Goal: Task Accomplishment & Management: Complete application form

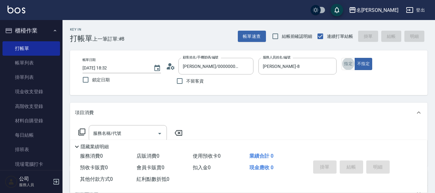
type button "true"
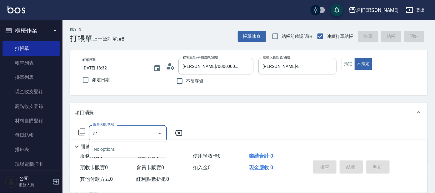
type input "501"
type input "[DATE] 19:47"
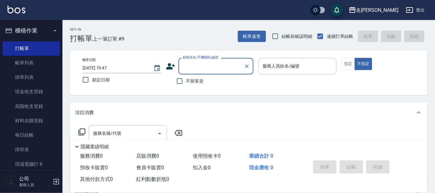
click at [100, 86] on div "帳單日期 [DATE] 19:47 鎖定日期 顧客姓名/手機號碼/編號 顧客姓名/手機號碼/編號 不留客資 服務人員姓名/編號 服務人員姓名/編號 指定 不指定" at bounding box center [248, 73] width 342 height 30
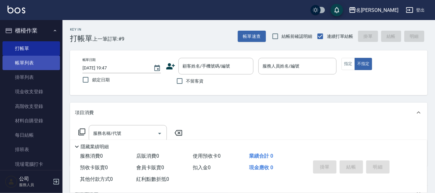
click at [33, 61] on link "帳單列表" at bounding box center [30, 63] width 57 height 14
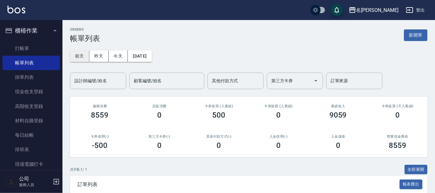
click at [80, 55] on button "前天" at bounding box center [79, 56] width 19 height 12
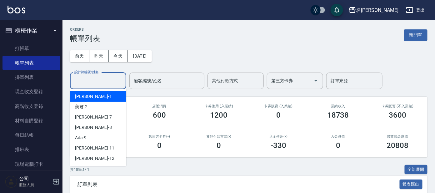
click at [87, 78] on input "設計師編號/姓名" at bounding box center [98, 80] width 51 height 11
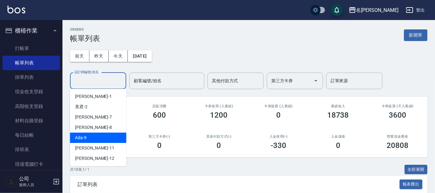
click at [100, 137] on div "Ada -9" at bounding box center [98, 137] width 56 height 10
type input "Ada-9"
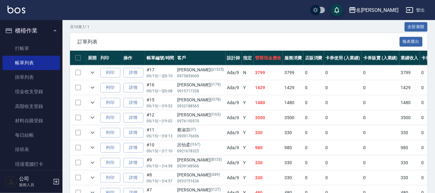
scroll to position [195, 0]
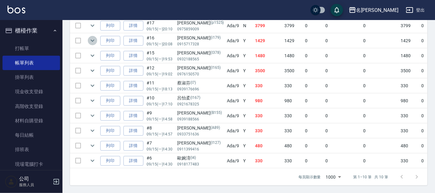
click at [93, 37] on icon "expand row" at bounding box center [92, 40] width 7 height 7
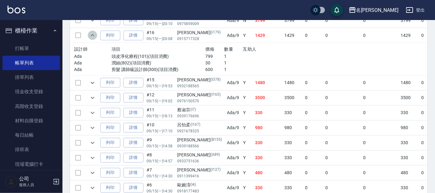
click at [93, 32] on icon "expand row" at bounding box center [92, 35] width 7 height 7
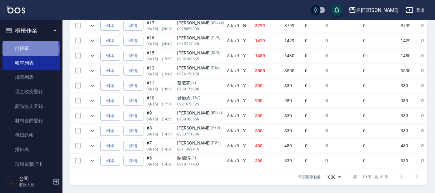
click at [23, 49] on link "打帳單" at bounding box center [30, 48] width 57 height 14
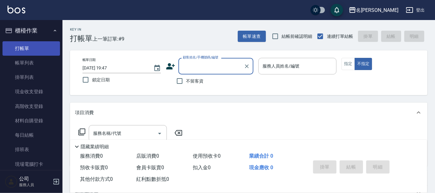
click at [23, 48] on link "打帳單" at bounding box center [30, 48] width 57 height 14
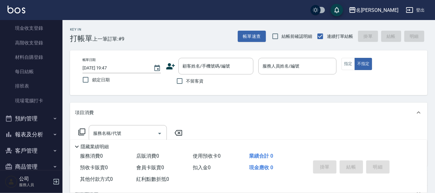
scroll to position [75, 0]
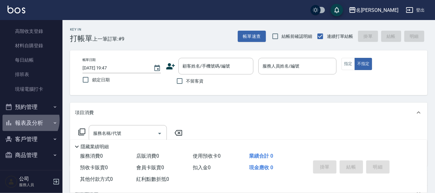
click at [28, 119] on button "報表及分析" at bounding box center [30, 123] width 57 height 16
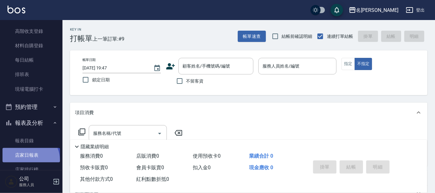
click at [27, 160] on link "店家日報表" at bounding box center [30, 155] width 57 height 14
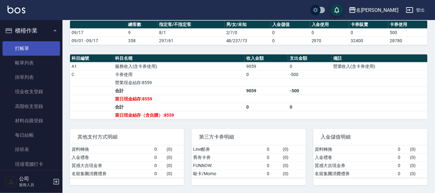
click at [26, 51] on link "打帳單" at bounding box center [30, 48] width 57 height 14
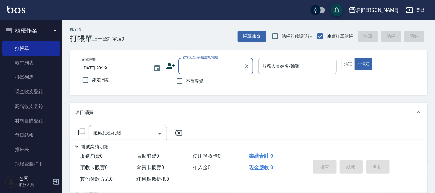
click at [206, 70] on input "顧客姓名/手機號碼/編號" at bounding box center [211, 66] width 60 height 11
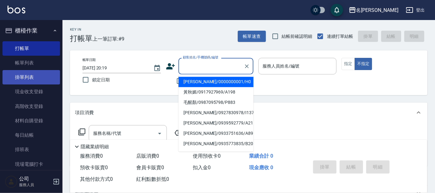
click at [33, 75] on link "掛單列表" at bounding box center [30, 77] width 57 height 14
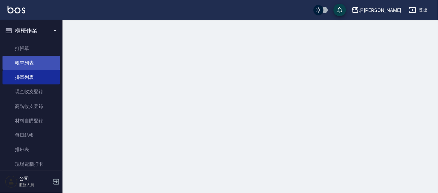
click at [28, 62] on link "帳單列表" at bounding box center [30, 63] width 57 height 14
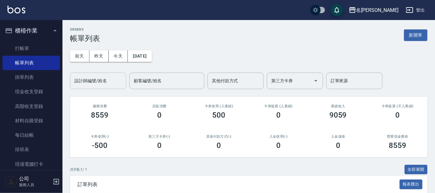
click at [86, 77] on input "設計師編號/姓名" at bounding box center [98, 80] width 51 height 11
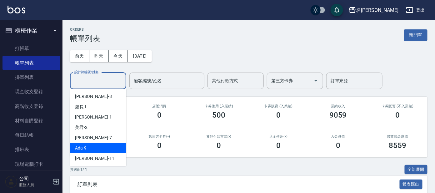
click at [83, 149] on span "Ada -9" at bounding box center [81, 148] width 12 height 7
type input "Ada-9"
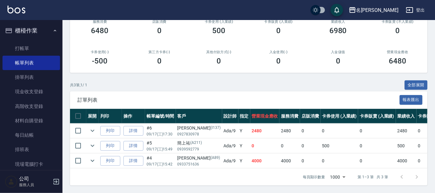
scroll to position [90, 0]
click at [25, 45] on link "打帳單" at bounding box center [30, 48] width 57 height 14
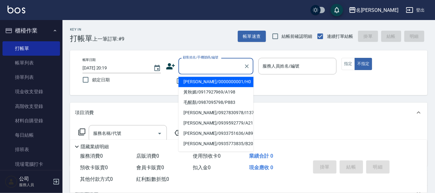
click at [193, 62] on input "顧客姓名/手機號碼/編號" at bounding box center [211, 66] width 60 height 11
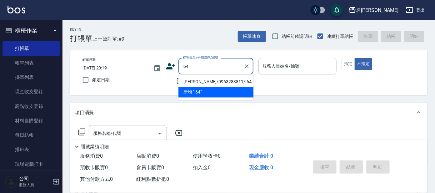
type input "[PERSON_NAME]/0963283811/I64"
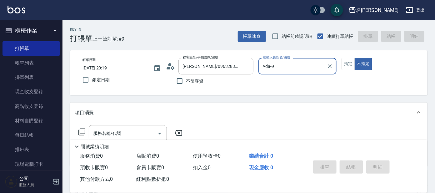
type input "Ada-9"
click at [354, 58] on button "不指定" at bounding box center [362, 64] width 17 height 12
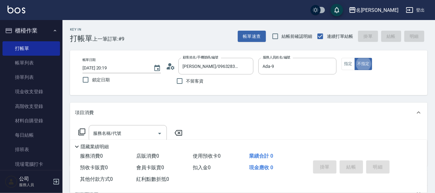
type button "false"
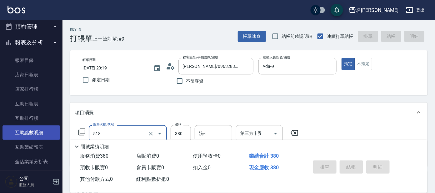
scroll to position [156, 0]
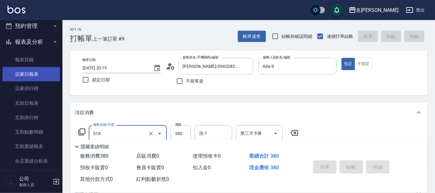
type input "518"
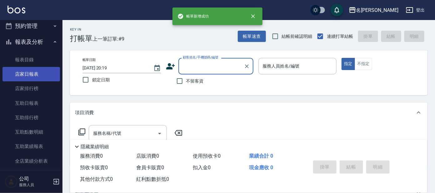
click at [25, 76] on link "店家日報表" at bounding box center [30, 74] width 57 height 14
